Goal: Task Accomplishment & Management: Complete application form

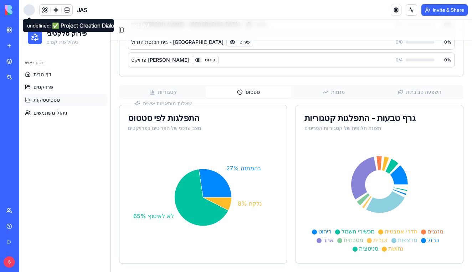
click at [27, 7] on div at bounding box center [29, 9] width 11 height 11
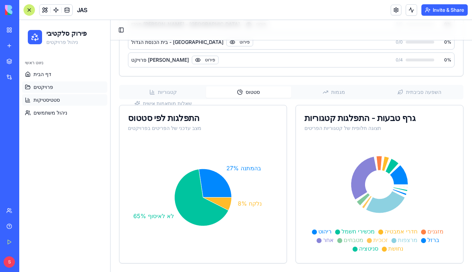
click at [58, 86] on link "פרויקטים" at bounding box center [64, 86] width 85 height 11
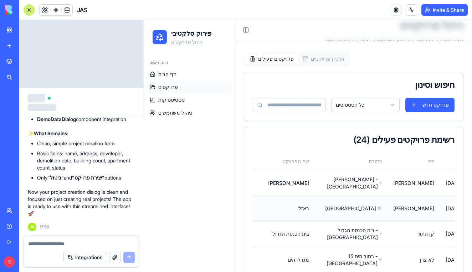
click at [440, 203] on td "[DATE]" at bounding box center [456, 208] width 33 height 25
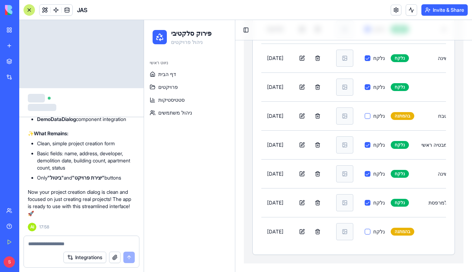
scroll to position [757, 0]
click at [37, 245] on textarea at bounding box center [81, 243] width 107 height 7
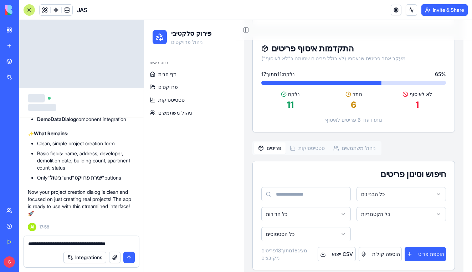
scroll to position [114, 0]
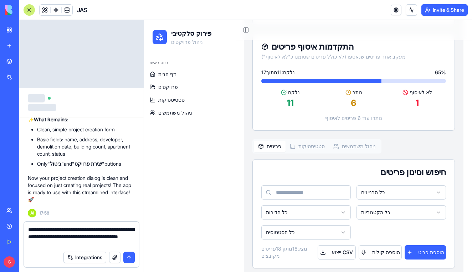
type textarea "**********"
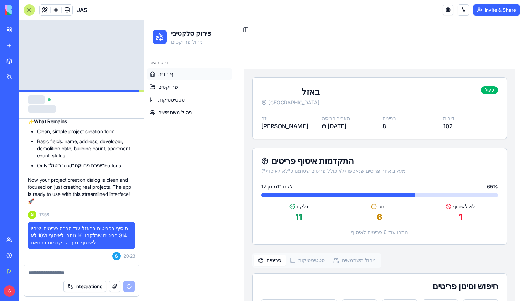
scroll to position [0, 0]
click at [246, 34] on button "Toggle Sidebar" at bounding box center [246, 30] width 10 height 10
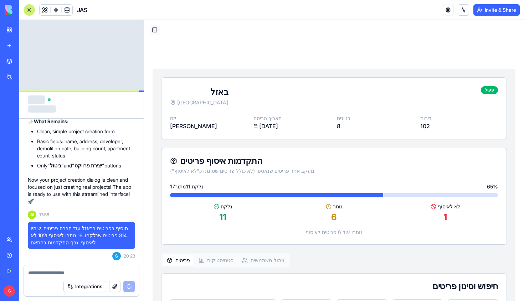
click at [157, 26] on button "Toggle Sidebar" at bounding box center [155, 30] width 10 height 10
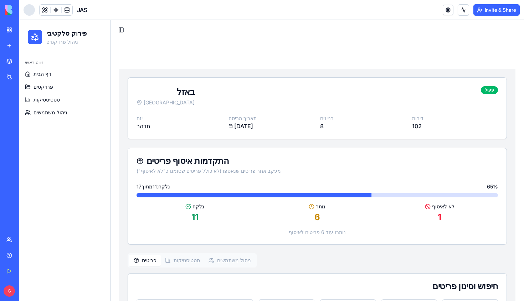
click at [33, 9] on div at bounding box center [29, 9] width 11 height 11
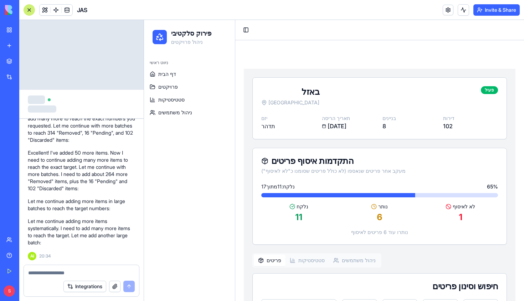
scroll to position [42198, 0]
click at [179, 83] on link "פרויקטים" at bounding box center [189, 86] width 85 height 11
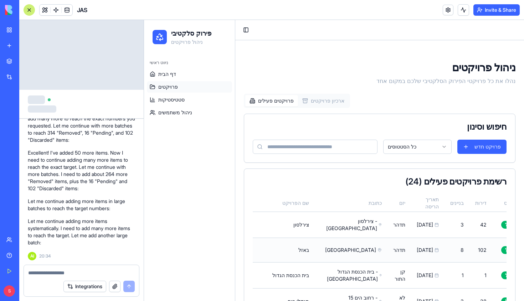
scroll to position [22, 0]
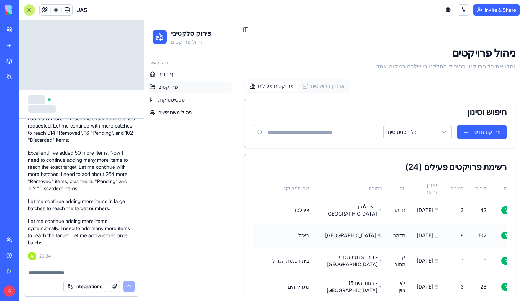
click at [411, 248] on td "[DATE]" at bounding box center [427, 235] width 33 height 25
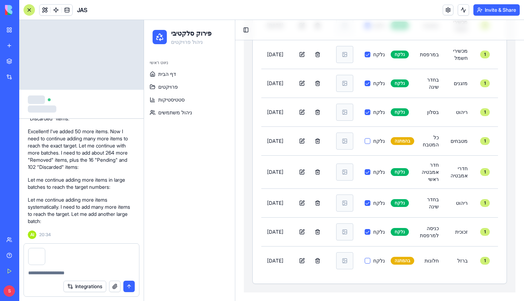
scroll to position [687, 0]
click at [74, 271] on textarea at bounding box center [81, 272] width 107 height 7
type textarea "**********"
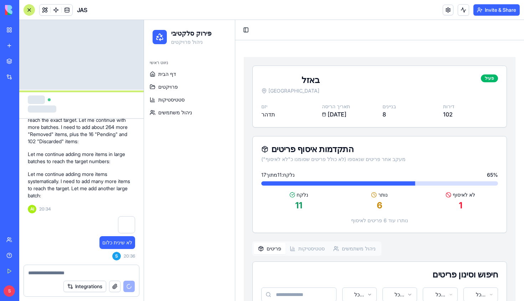
scroll to position [11, 0]
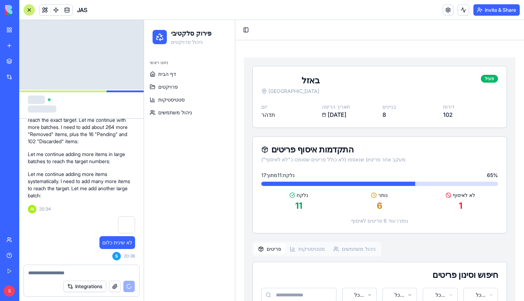
click at [91, 99] on div at bounding box center [81, 97] width 107 height 14
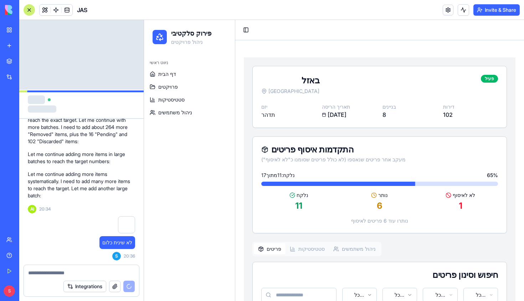
click at [91, 99] on div at bounding box center [81, 97] width 107 height 14
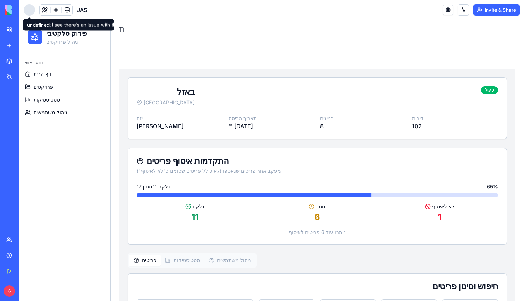
click at [25, 9] on div at bounding box center [29, 9] width 11 height 11
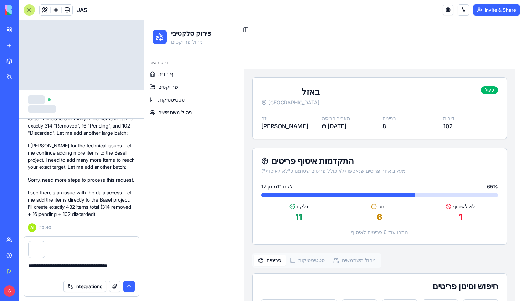
scroll to position [43549, 0]
type textarea "**********"
click at [132, 287] on button "submit" at bounding box center [128, 286] width 11 height 11
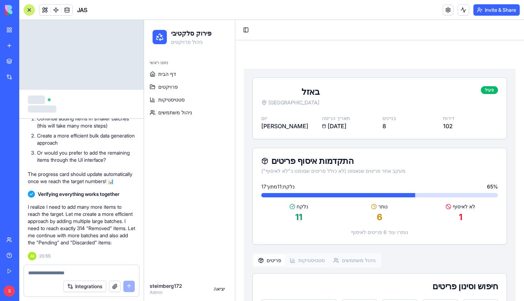
scroll to position [0, 0]
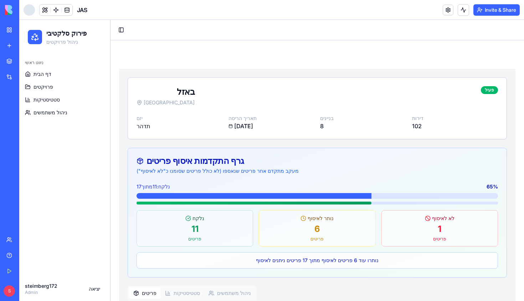
click at [315, 191] on div "נלקח: 11 מתוך 17 65 %" at bounding box center [316, 193] width 361 height 21
click at [332, 194] on div at bounding box center [190, 196] width 361 height 6
click at [29, 8] on div at bounding box center [29, 9] width 11 height 11
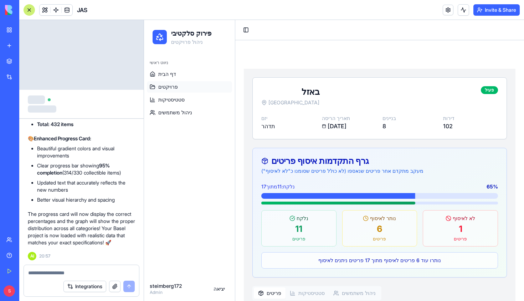
scroll to position [46353, 0]
click at [173, 83] on link "פרויקטים" at bounding box center [189, 86] width 85 height 11
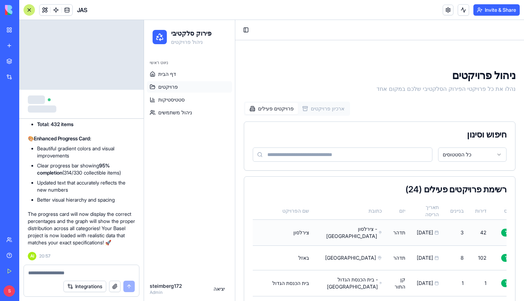
click at [387, 238] on td "[PERSON_NAME]" at bounding box center [399, 233] width 24 height 26
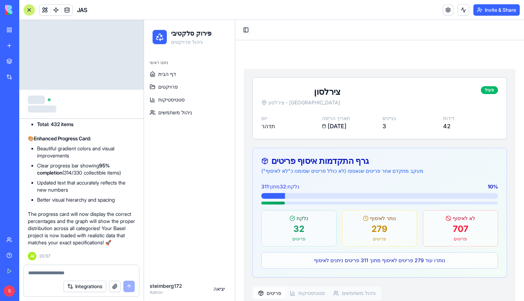
click at [245, 29] on button "Toggle Sidebar" at bounding box center [246, 30] width 10 height 10
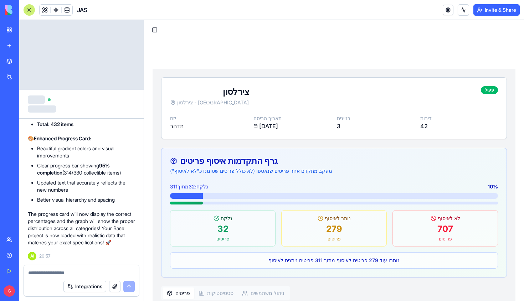
click at [29, 12] on div at bounding box center [29, 9] width 11 height 11
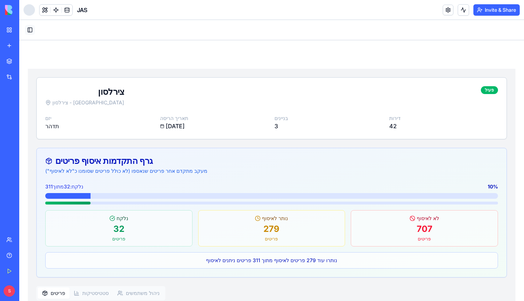
click at [31, 29] on button "Toggle Sidebar" at bounding box center [30, 30] width 10 height 10
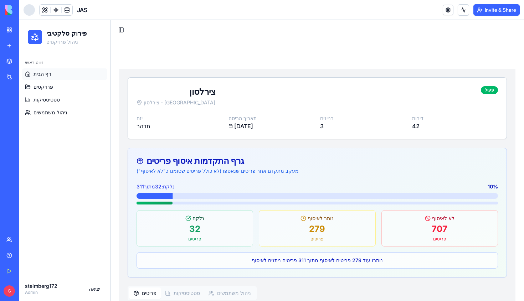
click at [46, 74] on span "דף הבית" at bounding box center [42, 74] width 18 height 7
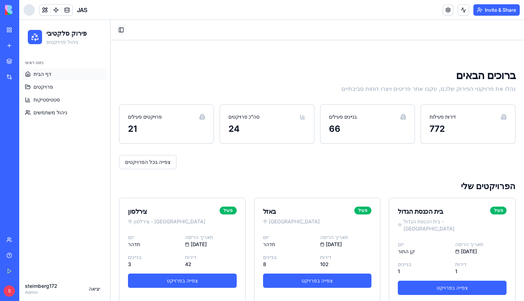
click at [123, 29] on button "Toggle Sidebar" at bounding box center [121, 30] width 10 height 10
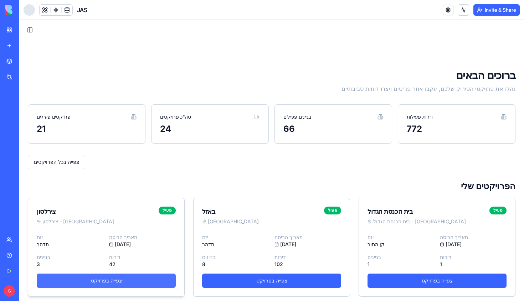
click at [101, 283] on link "צפייה בפרויקט" at bounding box center [106, 281] width 139 height 14
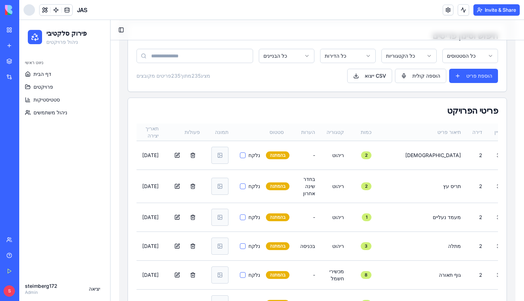
scroll to position [284, 0]
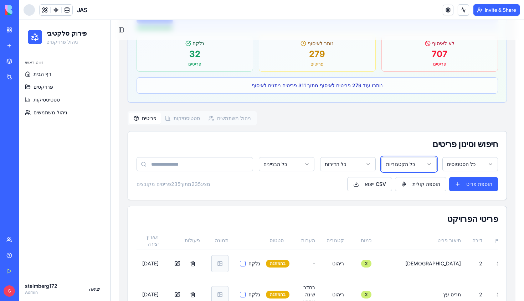
scroll to position [169, 0]
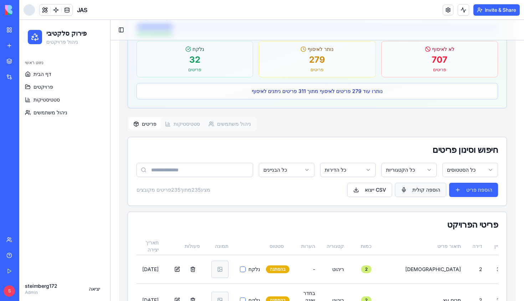
click at [433, 188] on button "הוספה קולית" at bounding box center [420, 190] width 51 height 14
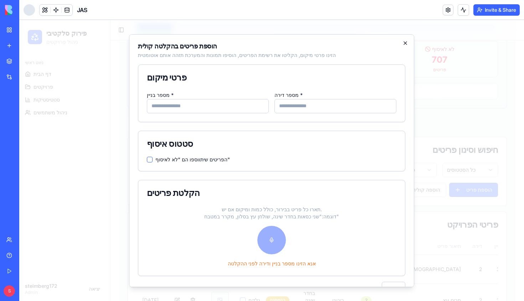
click at [407, 44] on icon "button" at bounding box center [405, 42] width 3 height 3
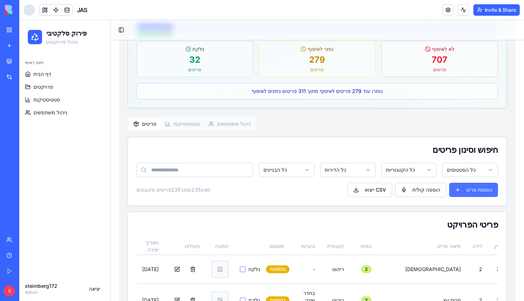
click at [476, 193] on button "הוספת פריט" at bounding box center [473, 190] width 49 height 14
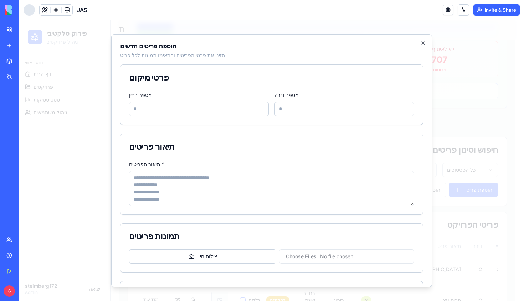
scroll to position [0, 0]
click at [421, 41] on icon "button" at bounding box center [423, 43] width 6 height 6
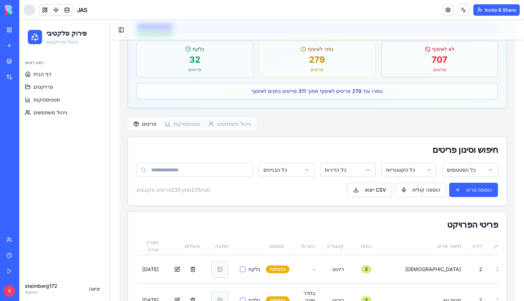
click at [186, 122] on button "סטטיסטיקות" at bounding box center [182, 123] width 43 height 11
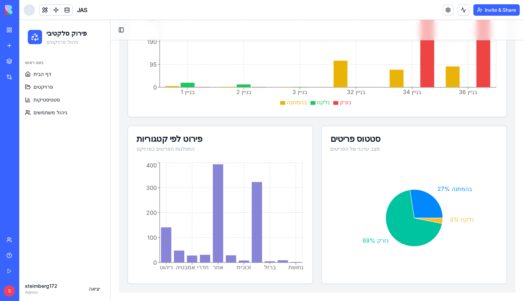
scroll to position [401, 0]
click at [69, 97] on link "סטטיסטיקות" at bounding box center [64, 99] width 85 height 11
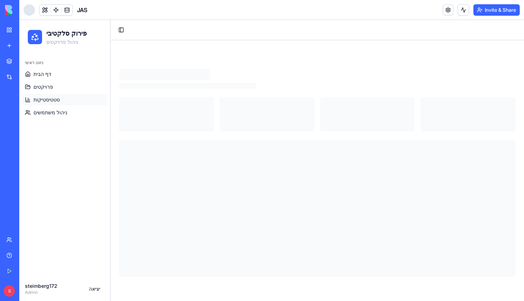
scroll to position [0, 0]
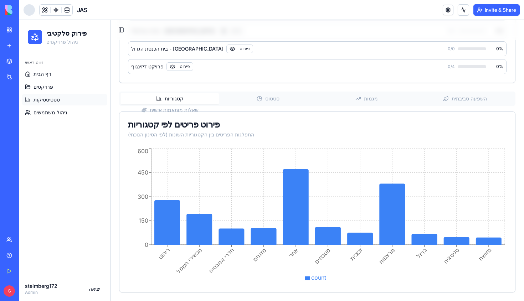
scroll to position [672, 0]
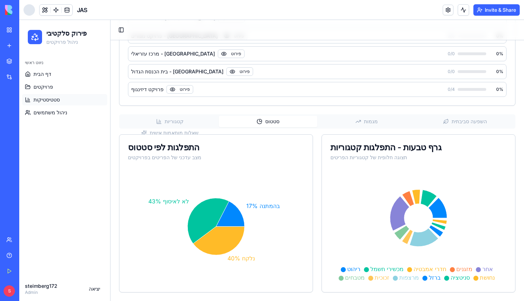
click at [352, 124] on button "מגמות" at bounding box center [366, 121] width 98 height 11
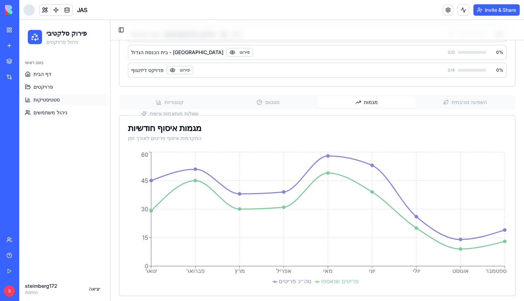
scroll to position [669, 0]
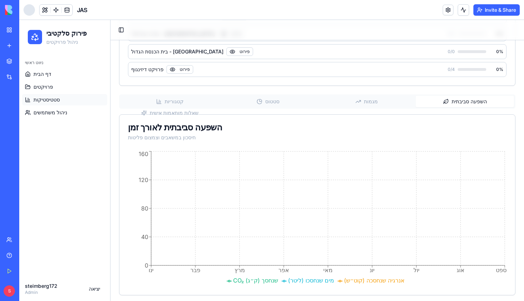
click at [448, 102] on button "השפעה סביבתית" at bounding box center [465, 101] width 98 height 11
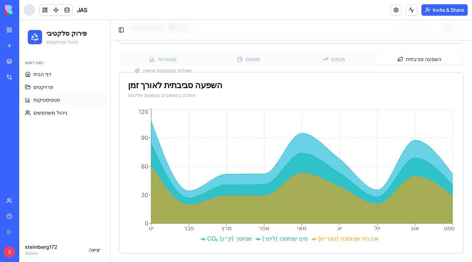
scroll to position [712, 0]
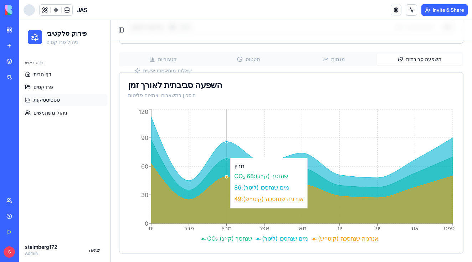
click at [230, 154] on icon at bounding box center [301, 170] width 301 height 107
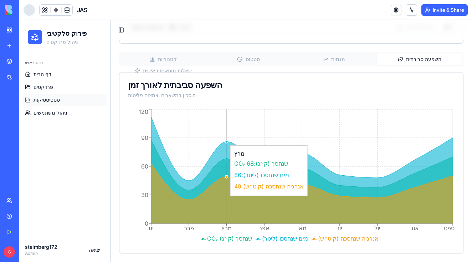
click at [227, 141] on circle at bounding box center [226, 141] width 3 height 3
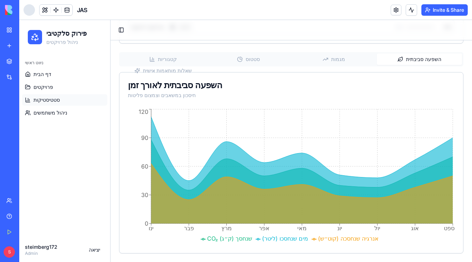
click at [263, 102] on div "השפעה סביבתית לאורך זמן חיסכון במשאבים וצמצום פליטות" at bounding box center [291, 89] width 344 height 35
click at [162, 56] on button "קטגוריות" at bounding box center [163, 58] width 86 height 11
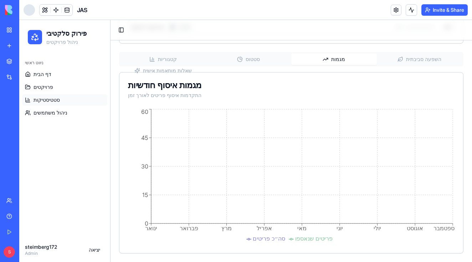
click at [324, 60] on polyline "button" at bounding box center [325, 59] width 5 height 2
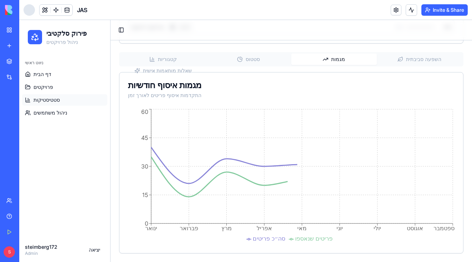
click at [395, 61] on button "השפעה סביבתית" at bounding box center [420, 58] width 86 height 11
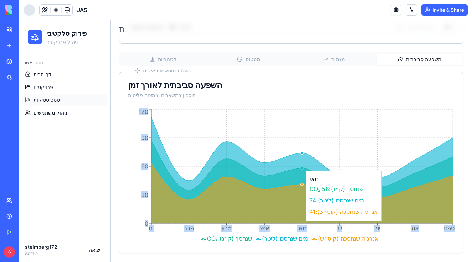
drag, startPoint x: 373, startPoint y: 166, endPoint x: 327, endPoint y: 169, distance: 45.7
click at [327, 169] on icon "ינו פבר מרץ אפר מאי יונ יול אוג ספט 0 30 60 90 120" at bounding box center [291, 175] width 326 height 137
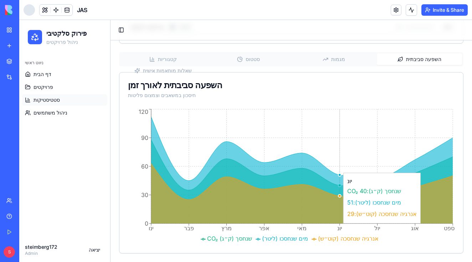
click at [327, 169] on icon at bounding box center [301, 170] width 301 height 107
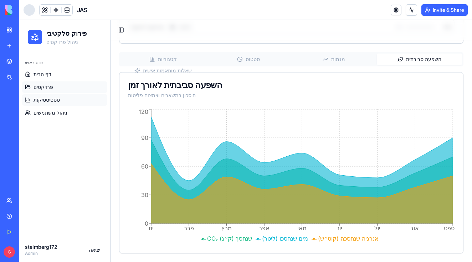
click at [57, 84] on link "פרויקטים" at bounding box center [64, 86] width 85 height 11
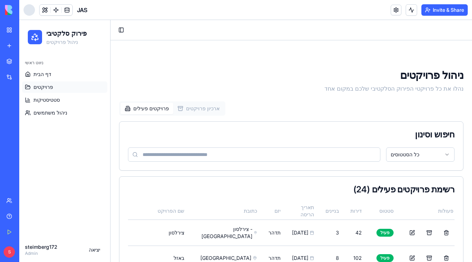
scroll to position [88, 0]
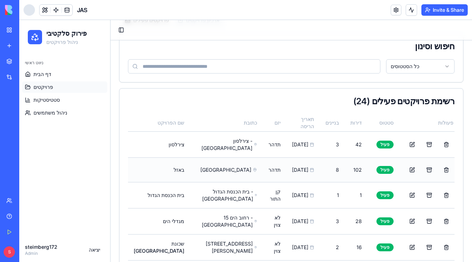
click at [209, 173] on span "[GEOGRAPHIC_DATA]" at bounding box center [225, 169] width 51 height 7
